Goal: Check status: Check status

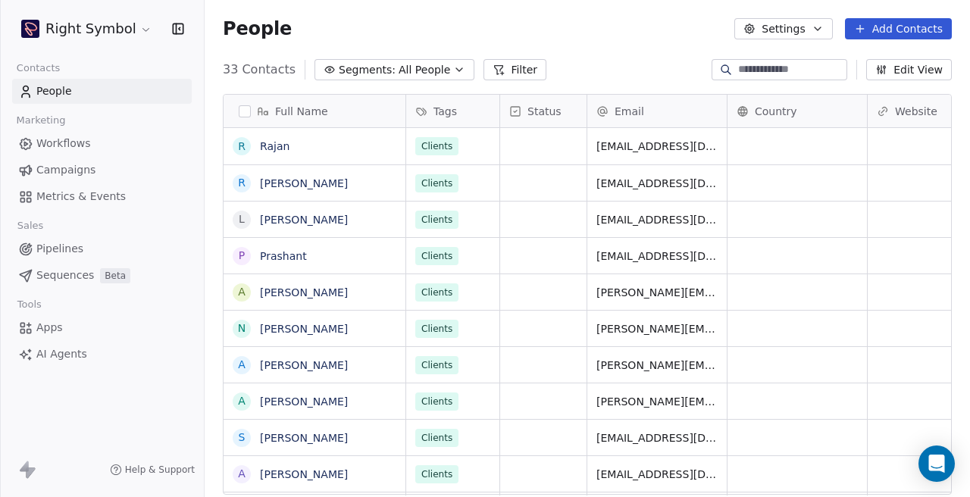
scroll to position [438, 765]
click at [141, 26] on html "Right Symbol Contacts People Marketing Workflows Campaigns Metrics & Events Sal…" at bounding box center [485, 248] width 970 height 497
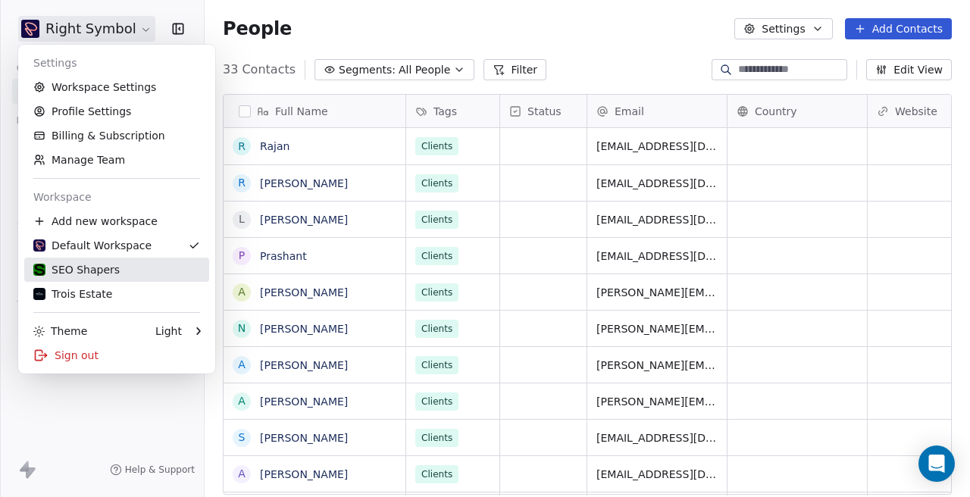
click at [111, 277] on link "SEO Shapers" at bounding box center [116, 270] width 185 height 24
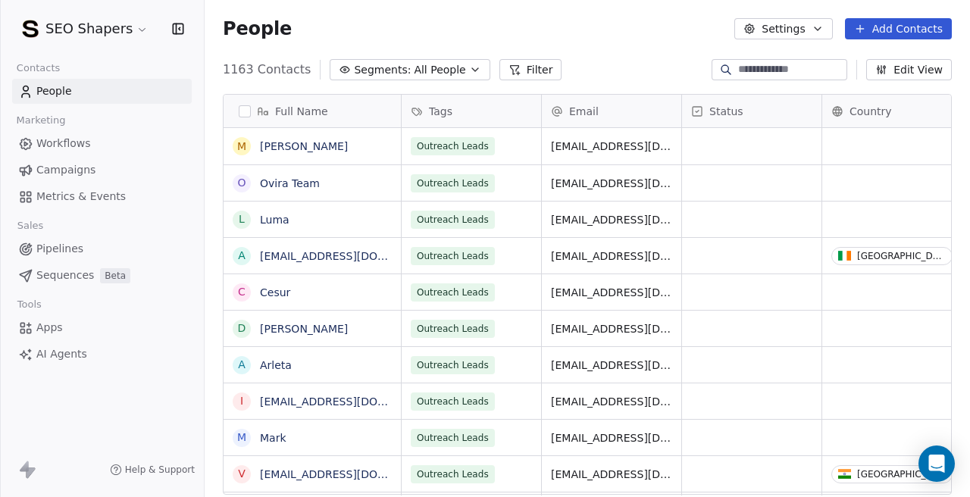
scroll to position [438, 765]
click at [93, 173] on link "Campaigns" at bounding box center [102, 170] width 180 height 25
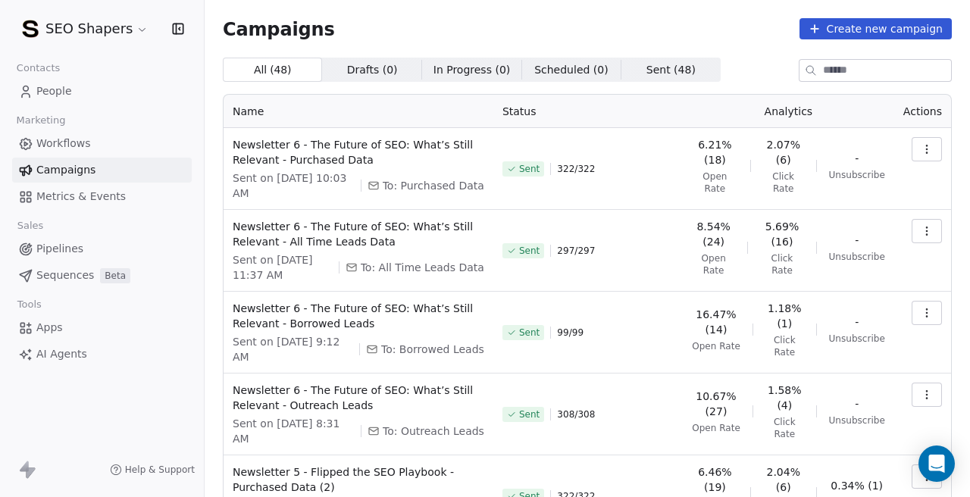
click at [298, 424] on span "Sent on [DATE] 8:31 AM" at bounding box center [294, 431] width 122 height 30
click at [517, 432] on div "Sent 308 / 308" at bounding box center [587, 415] width 171 height 64
click at [297, 346] on span "Sent on [DATE] 9:12 AM" at bounding box center [293, 349] width 120 height 30
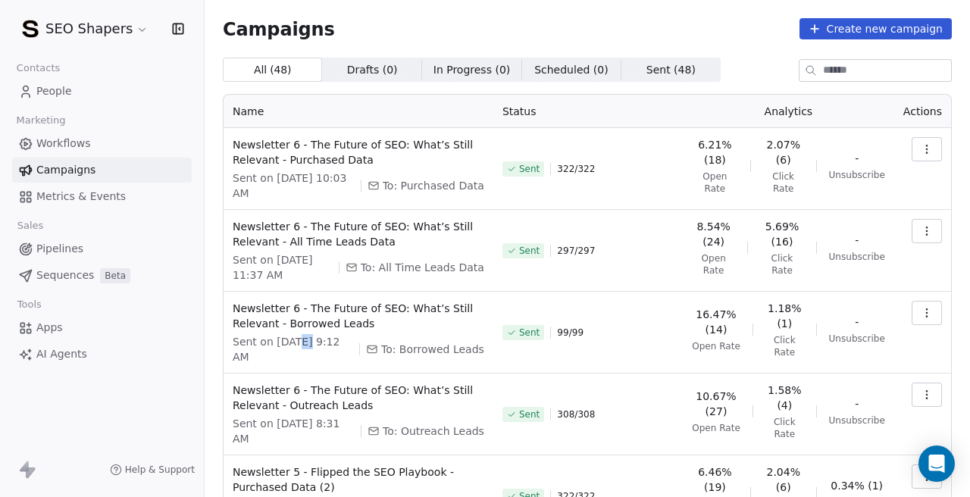
click at [526, 364] on div "Sent 99 / 99" at bounding box center [587, 333] width 171 height 64
click at [299, 260] on span "Sent on [DATE] 11:37 AM" at bounding box center [283, 267] width 100 height 30
click at [529, 292] on td "Sent 99 / 99" at bounding box center [587, 333] width 189 height 82
